Goal: Transaction & Acquisition: Purchase product/service

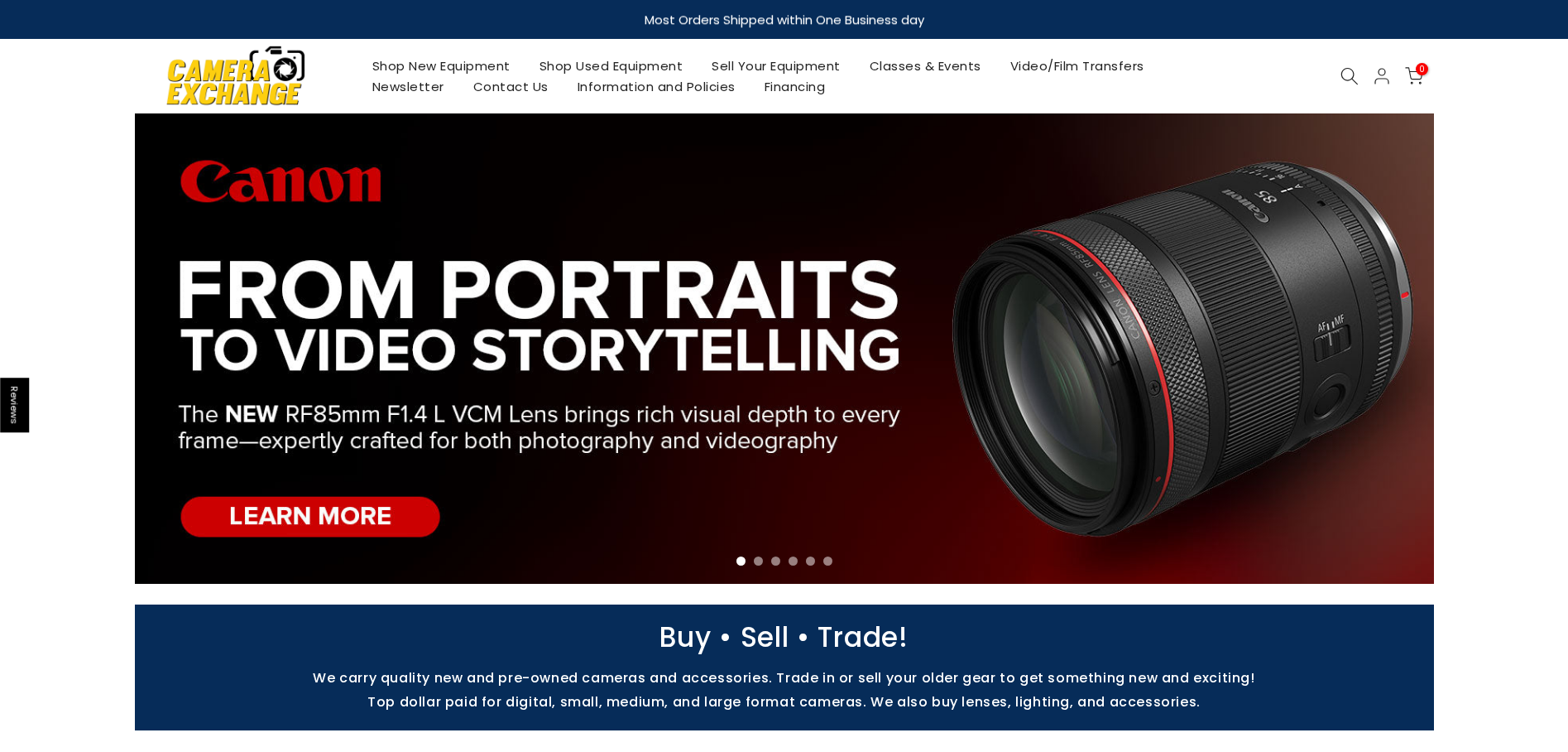
click at [622, 65] on link "Shop Used Equipment" at bounding box center [611, 66] width 173 height 21
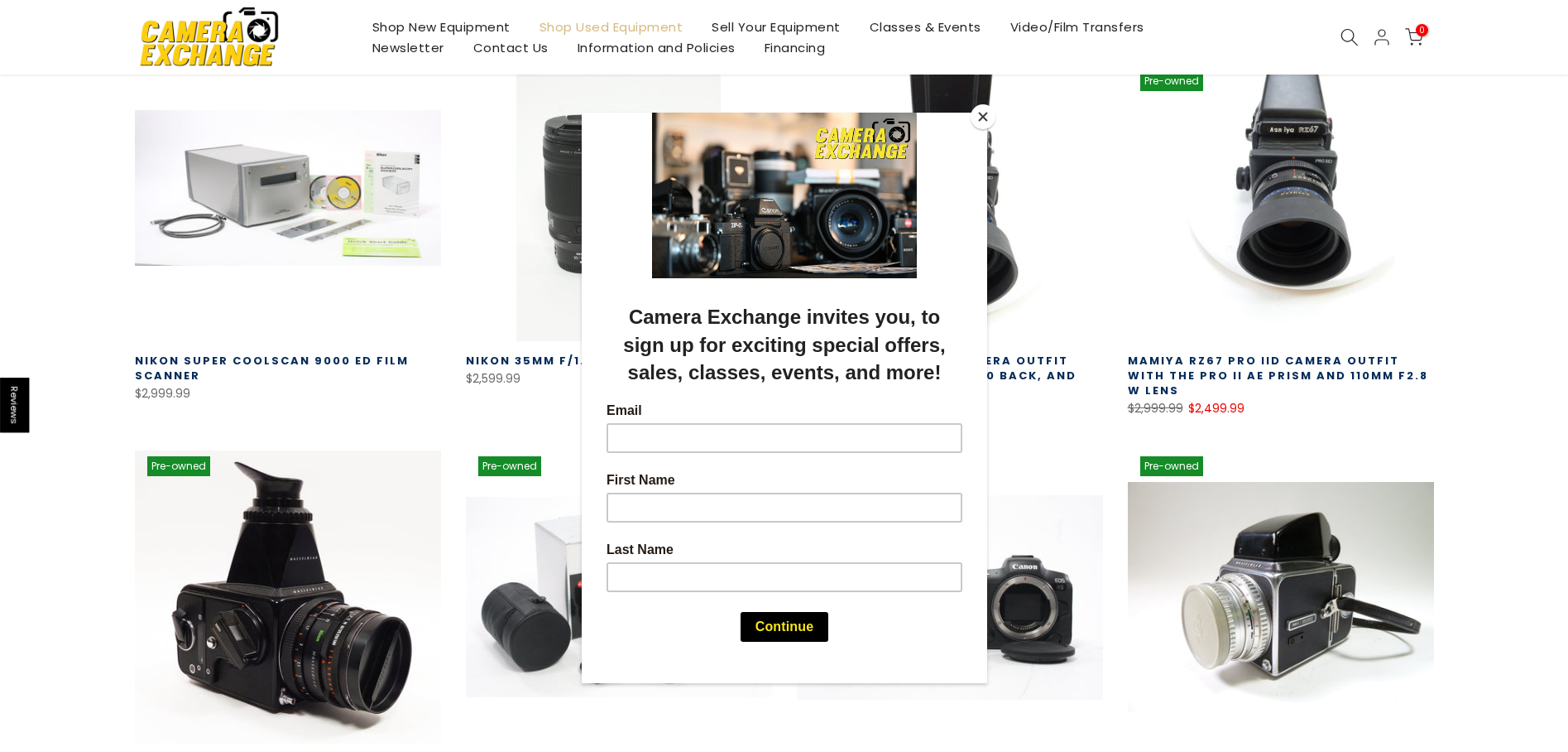
scroll to position [413, 0]
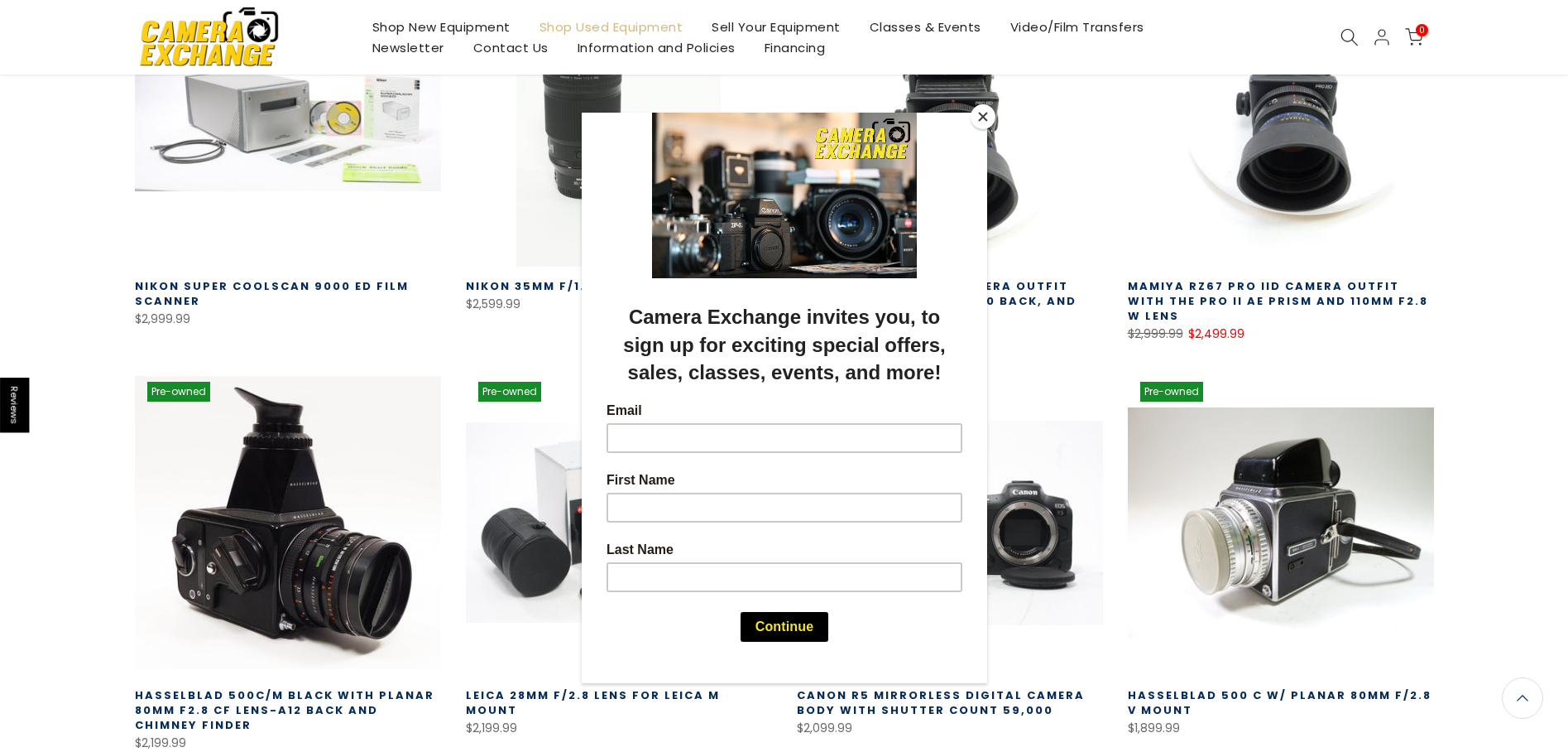
click at [980, 118] on button "Close" at bounding box center [982, 116] width 25 height 25
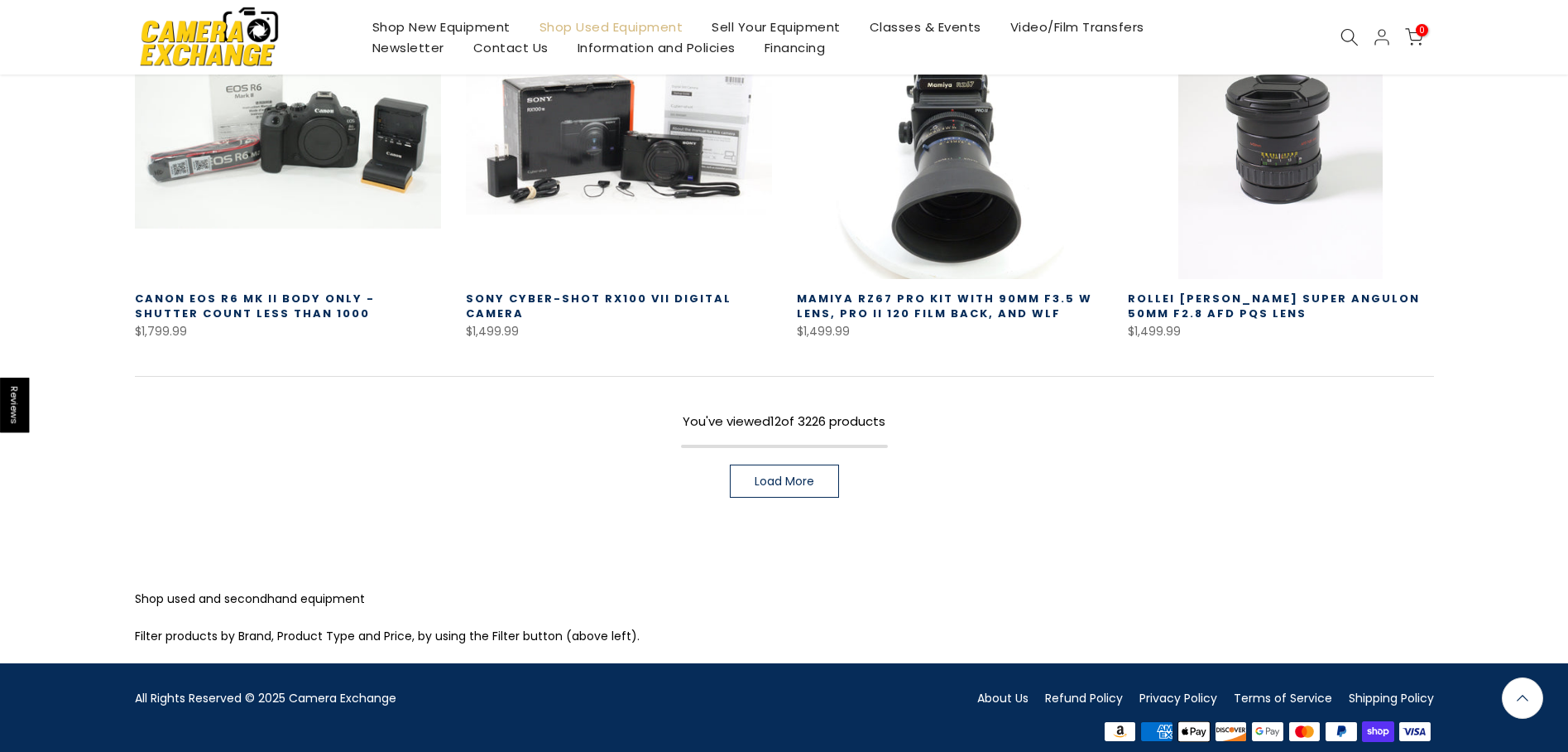
scroll to position [1221, 0]
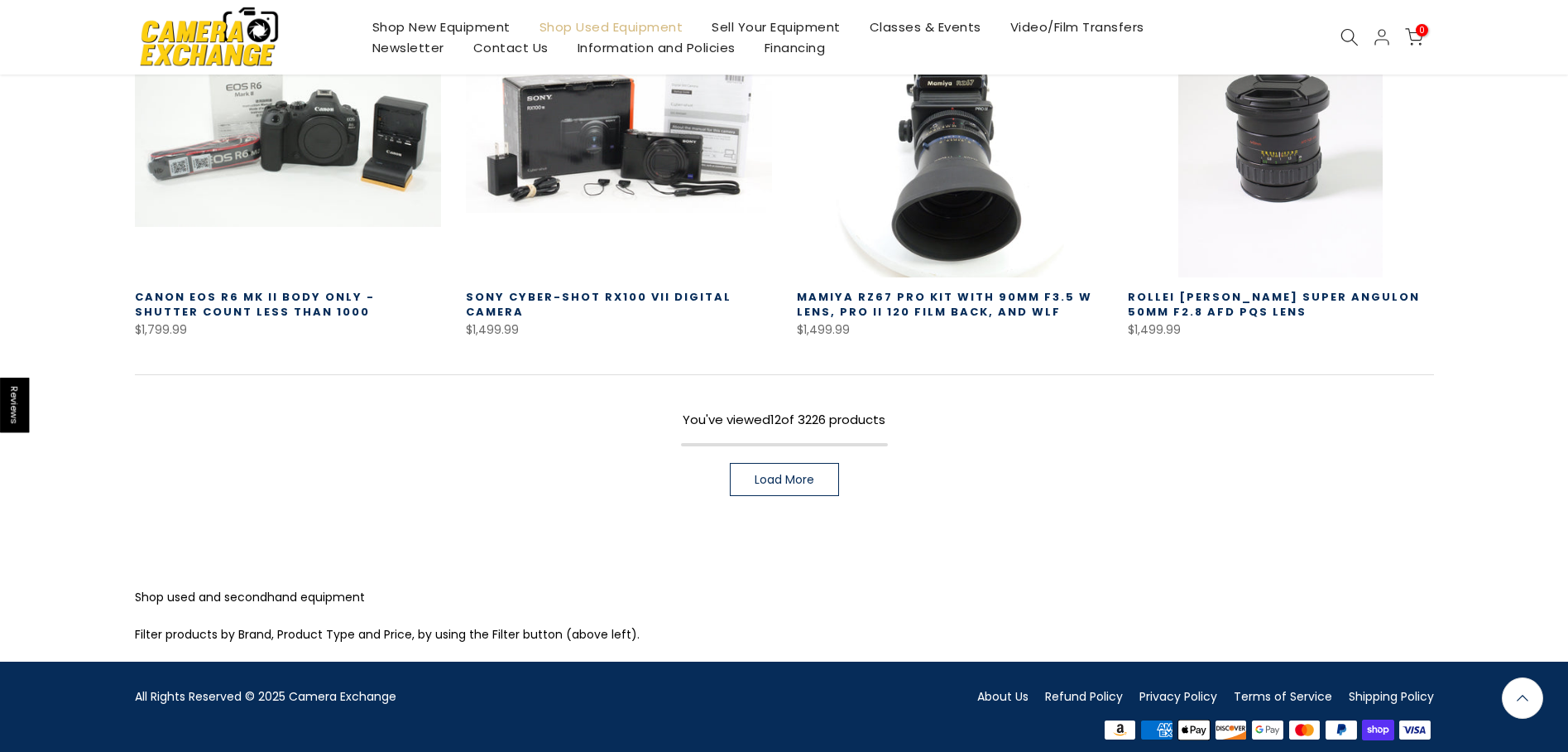
click at [791, 473] on span "Load More" at bounding box center [784, 479] width 60 height 12
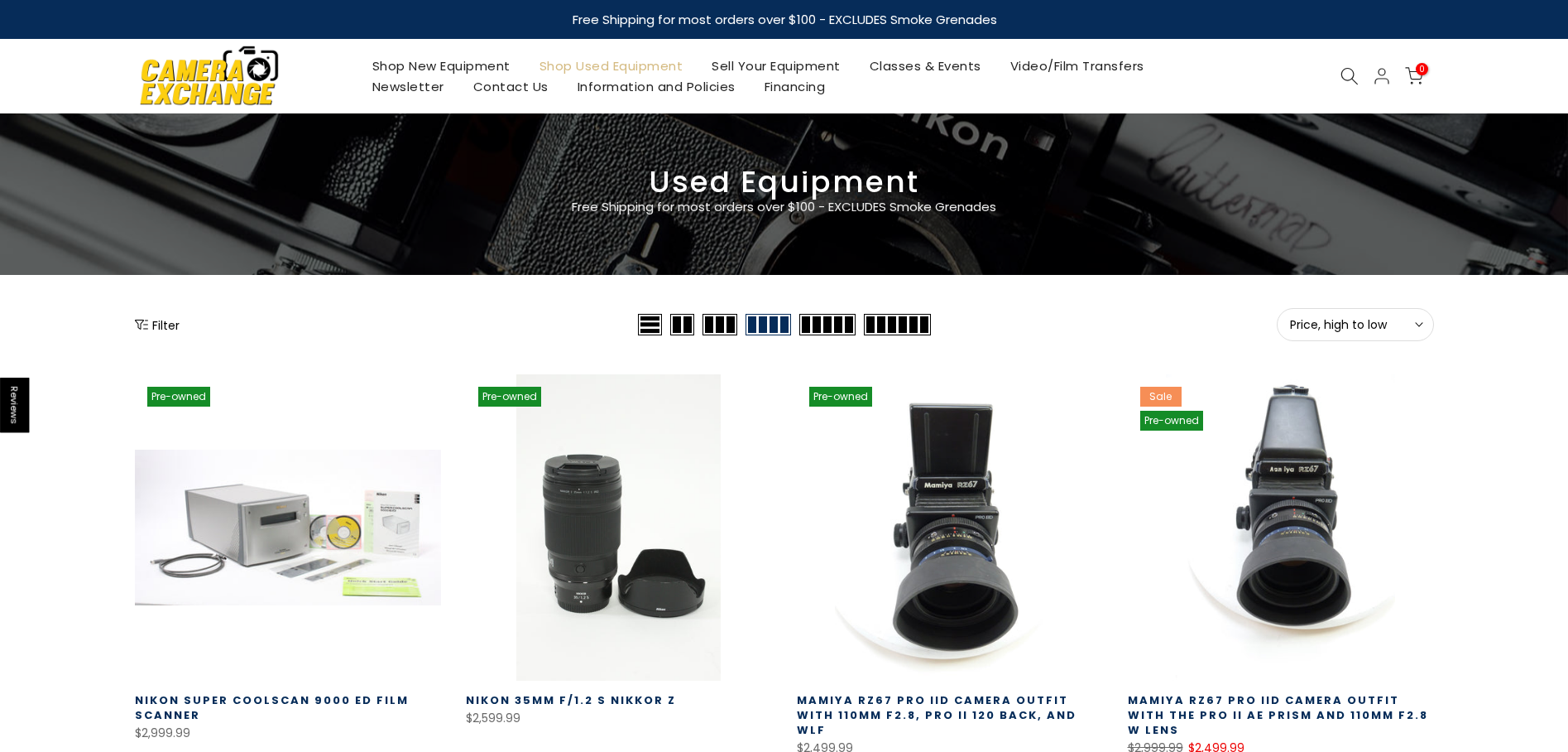
click at [203, 80] on img at bounding box center [209, 75] width 141 height 71
